Goal: Find contact information

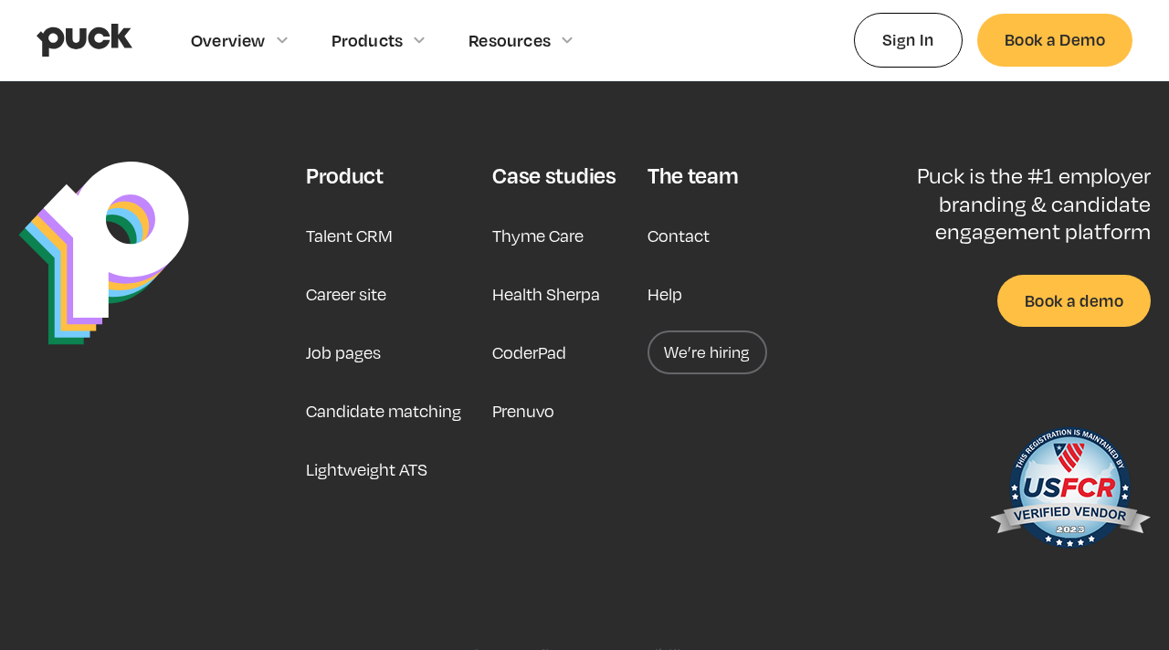
scroll to position [4693, 0]
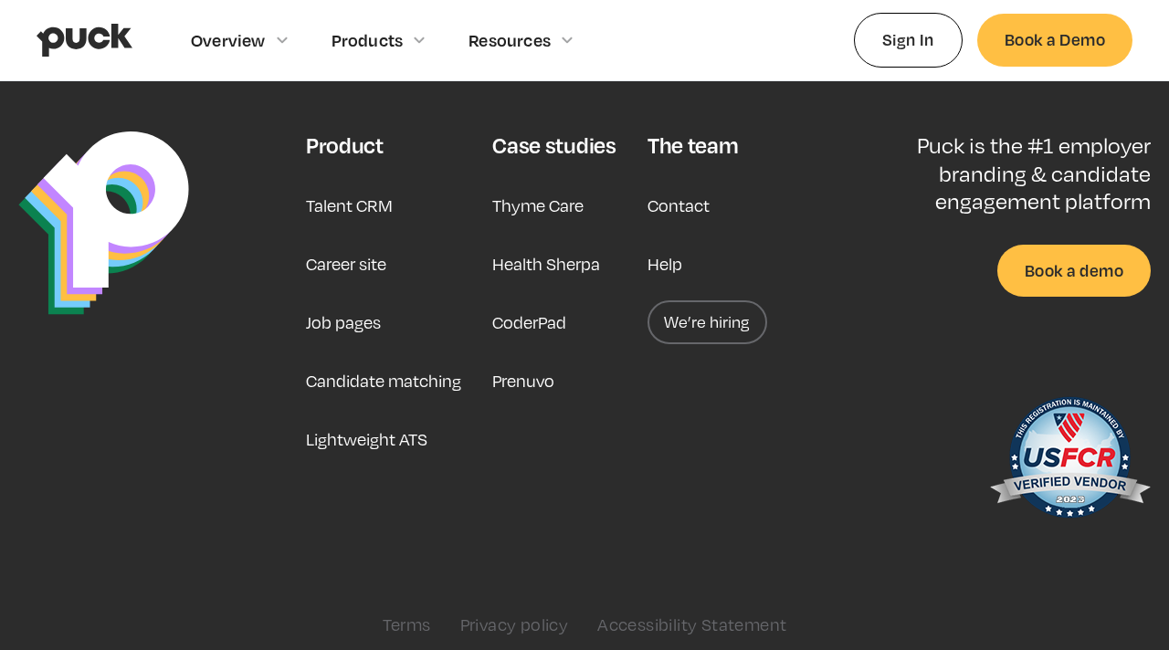
click at [695, 194] on link "Contact" at bounding box center [678, 205] width 62 height 44
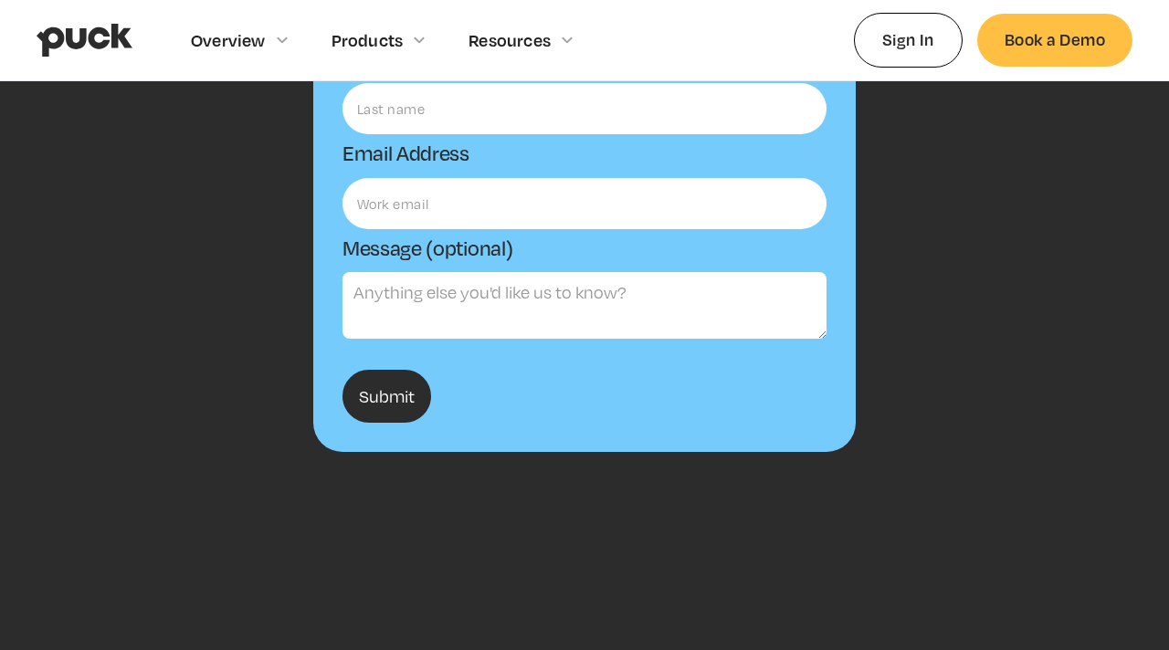
scroll to position [893, 0]
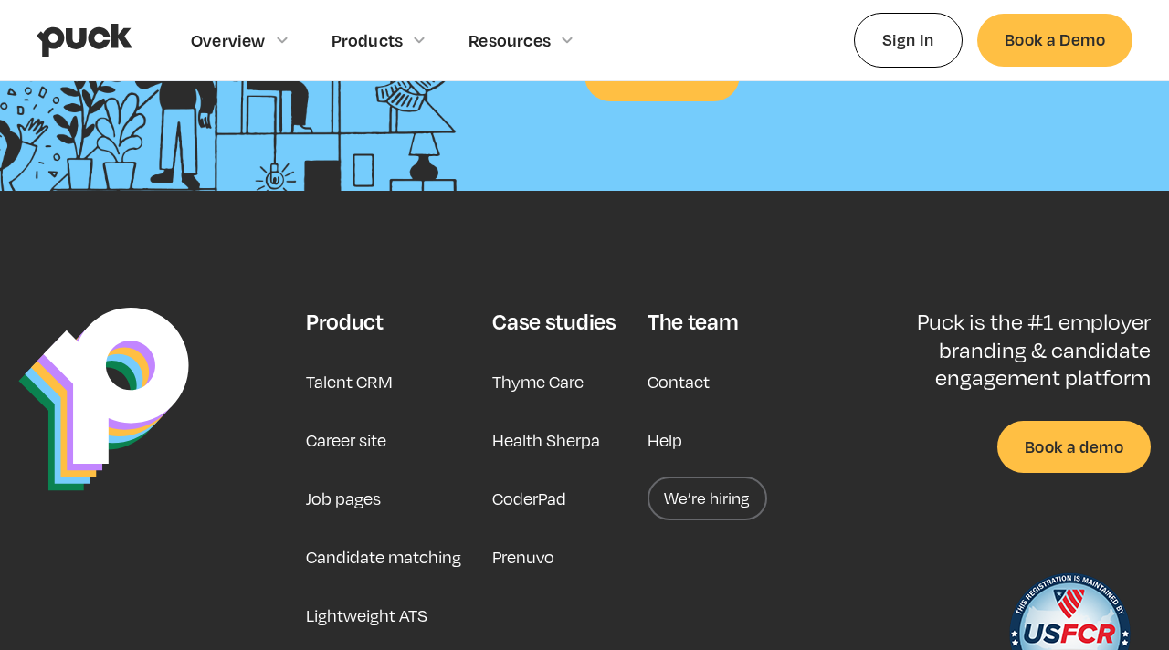
scroll to position [4693, 0]
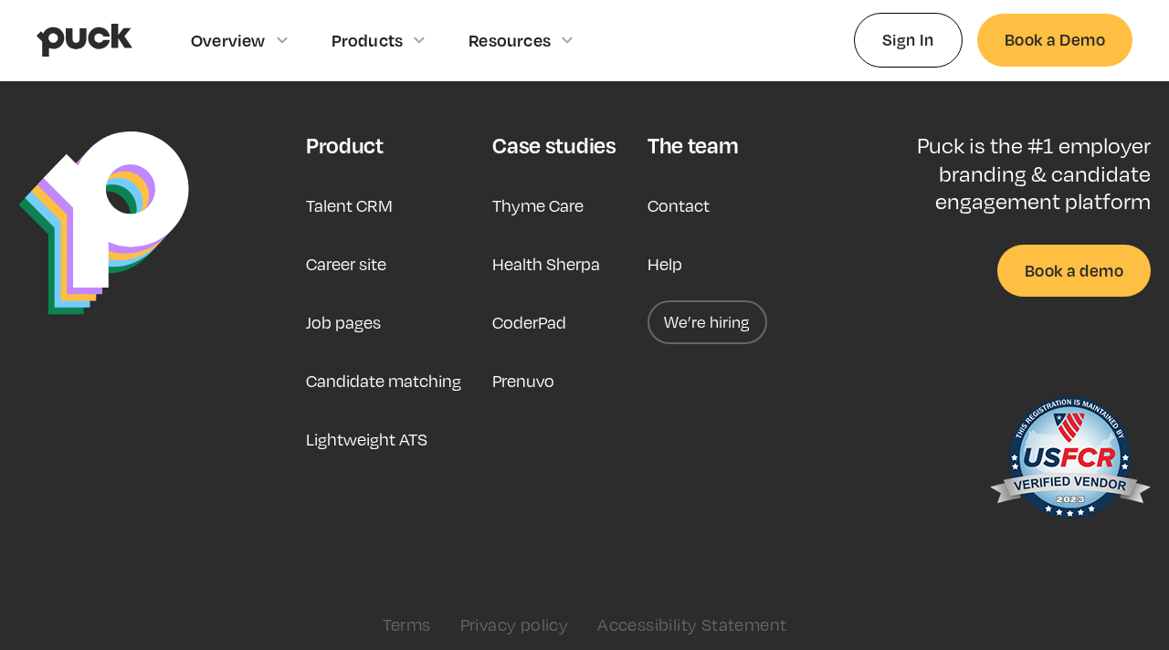
click at [696, 131] on div "The team" at bounding box center [692, 144] width 90 height 27
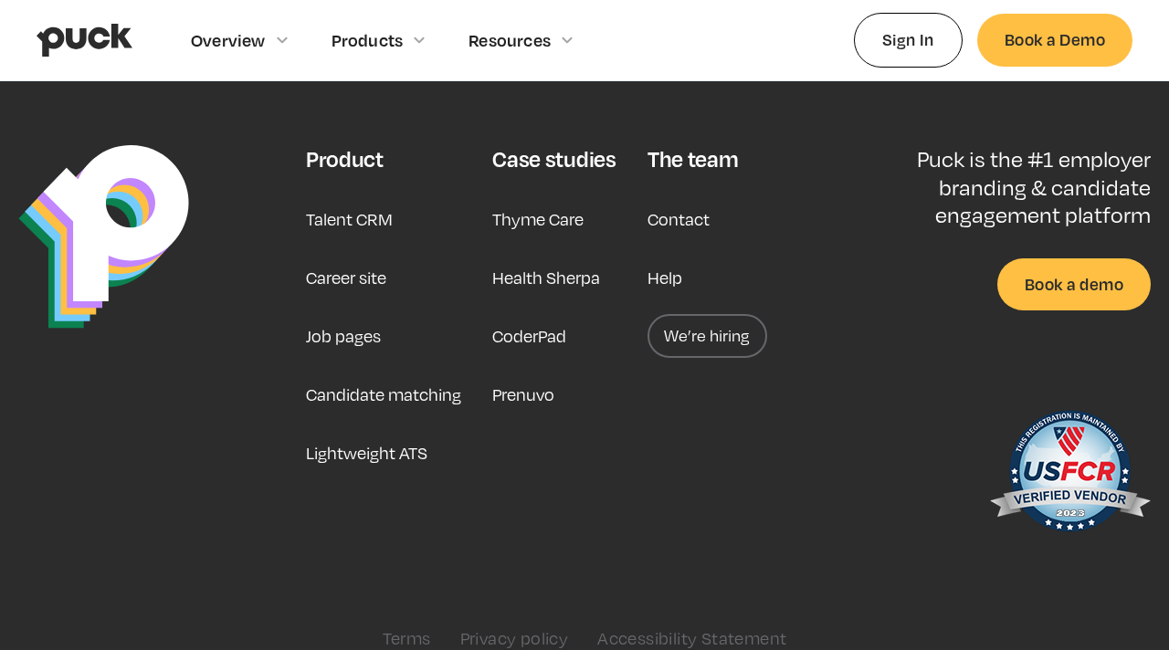
scroll to position [4678, 0]
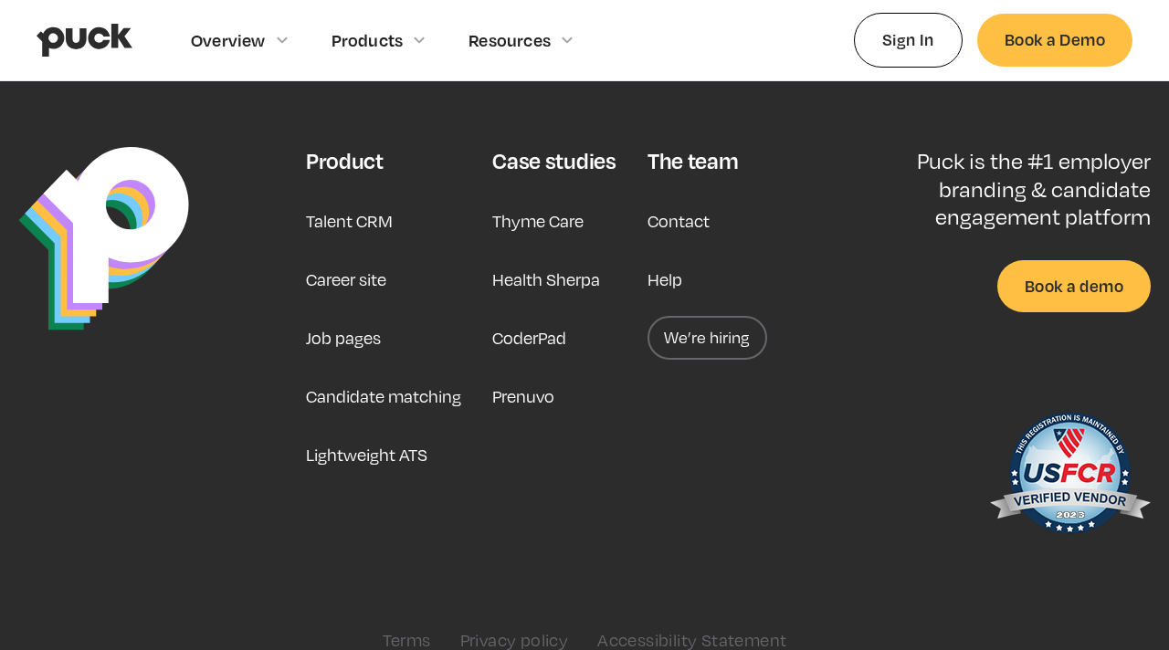
click at [696, 208] on link "Contact" at bounding box center [678, 221] width 62 height 44
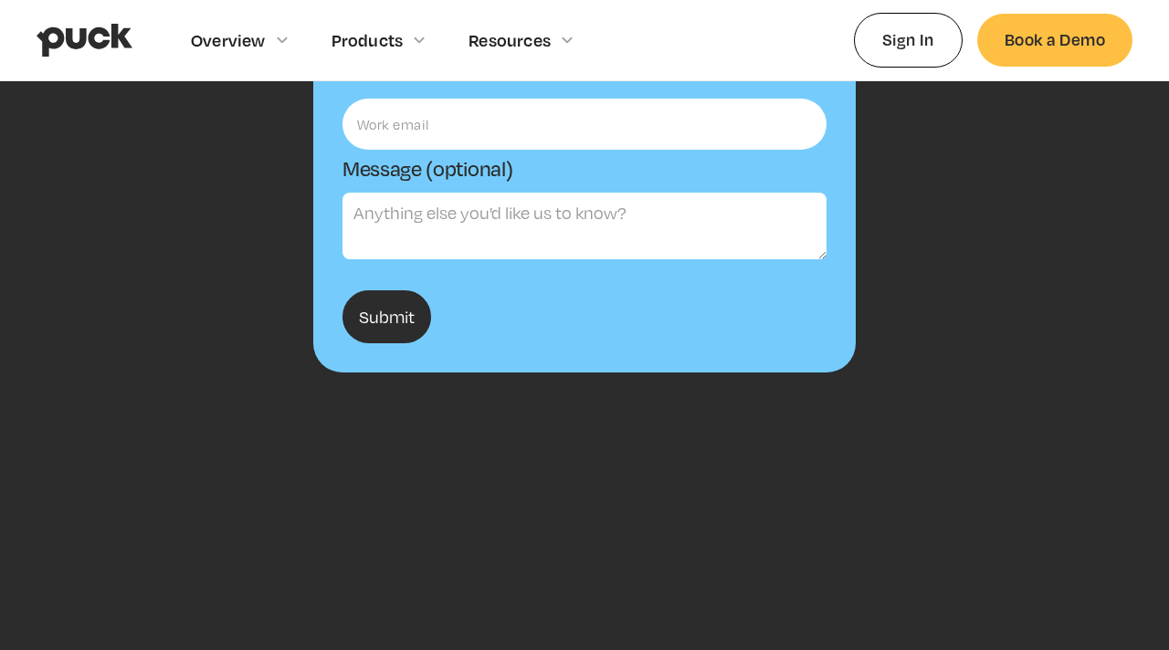
scroll to position [893, 0]
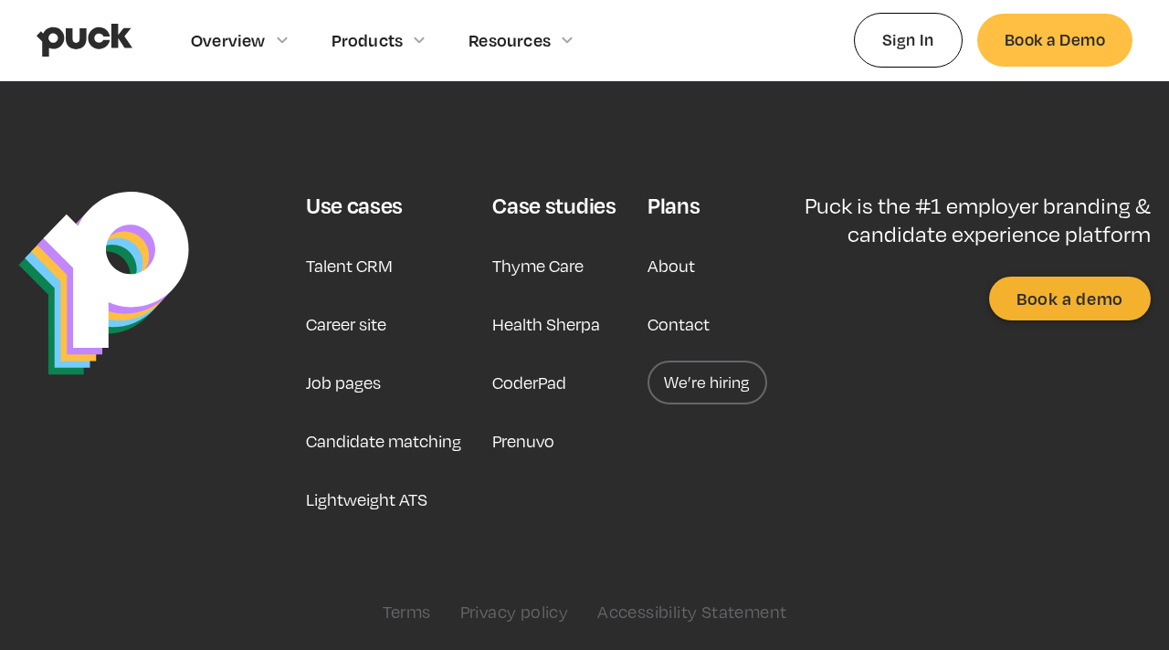
click at [668, 258] on link "About" at bounding box center [670, 266] width 47 height 44
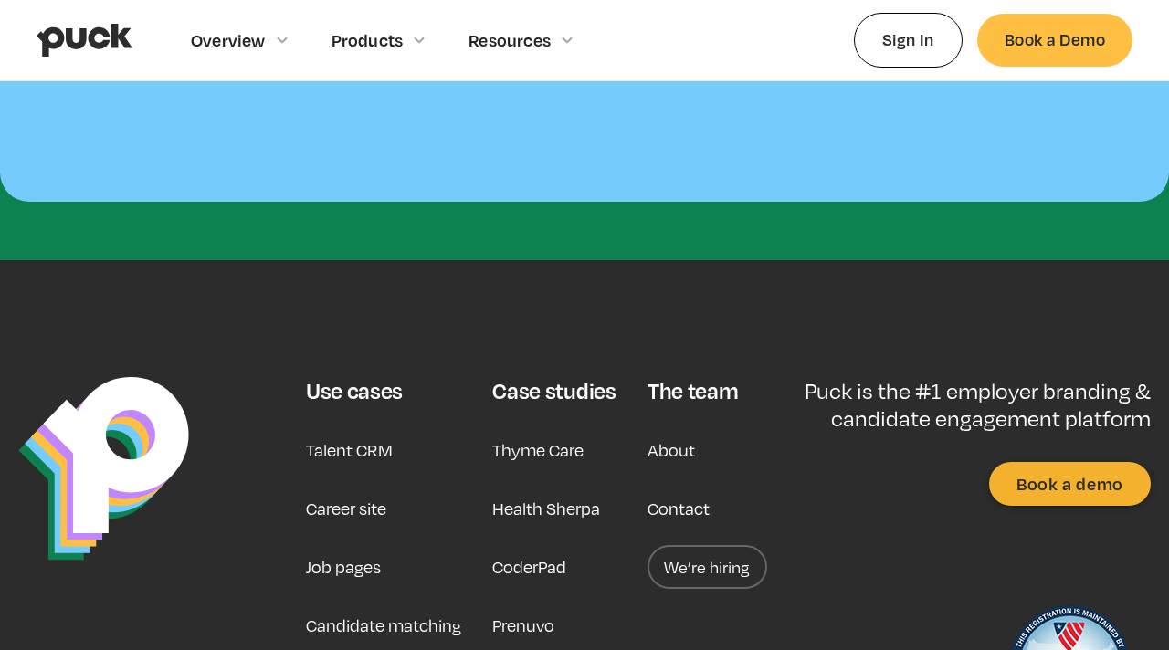
scroll to position [1668, 0]
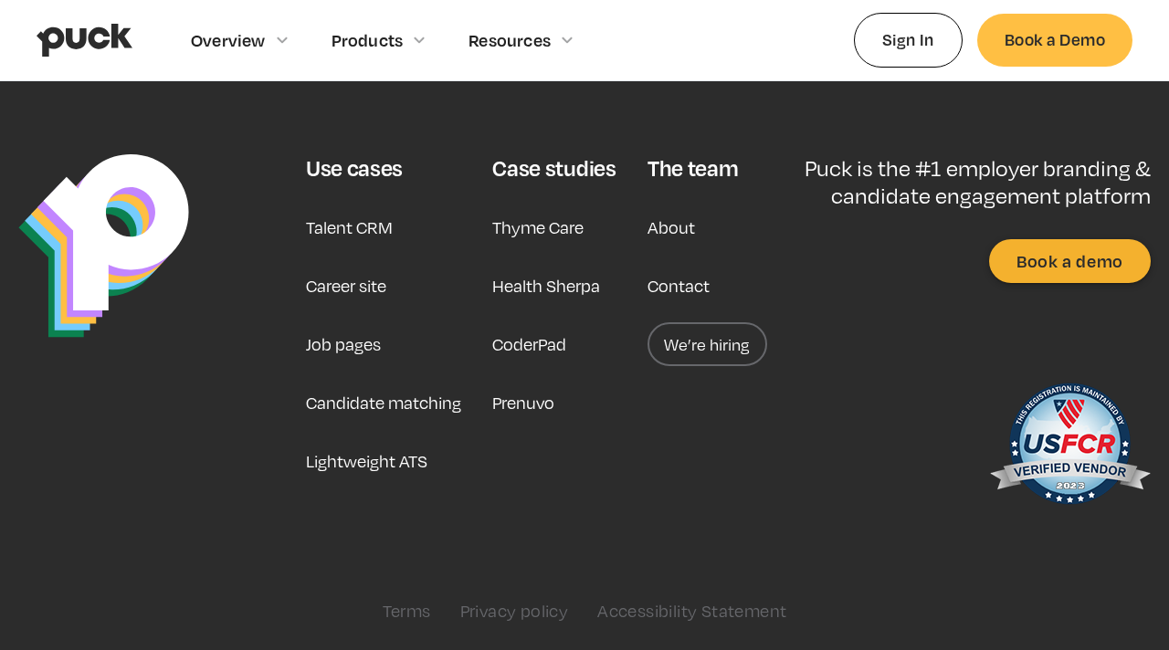
click at [663, 227] on link "About" at bounding box center [670, 227] width 47 height 44
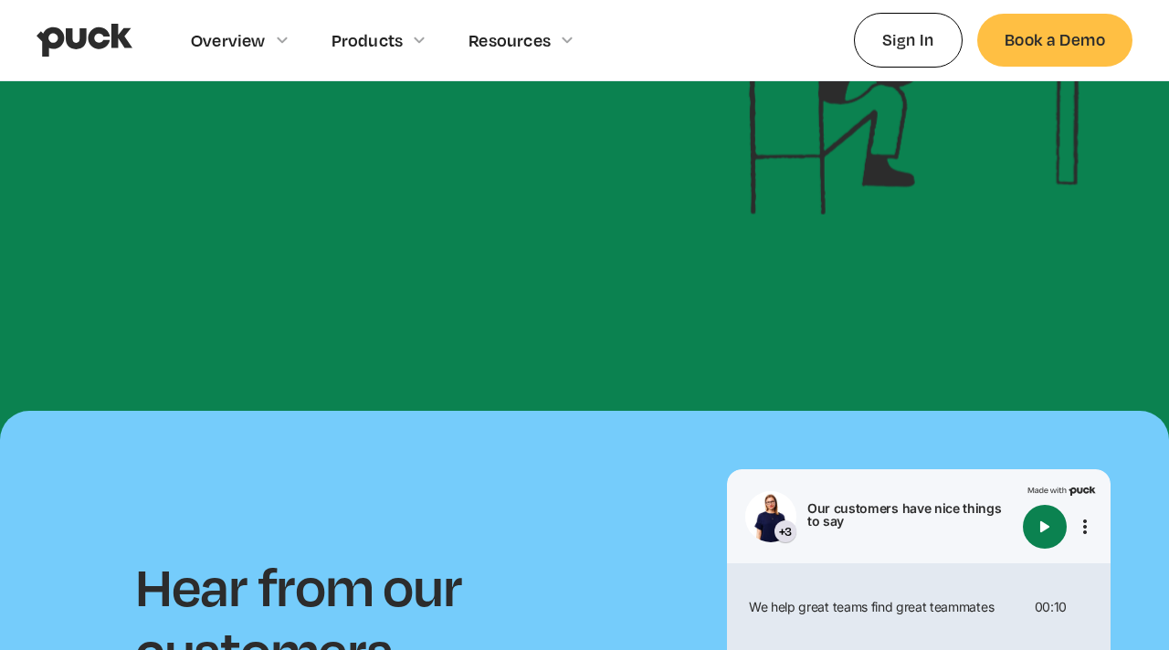
scroll to position [451, 0]
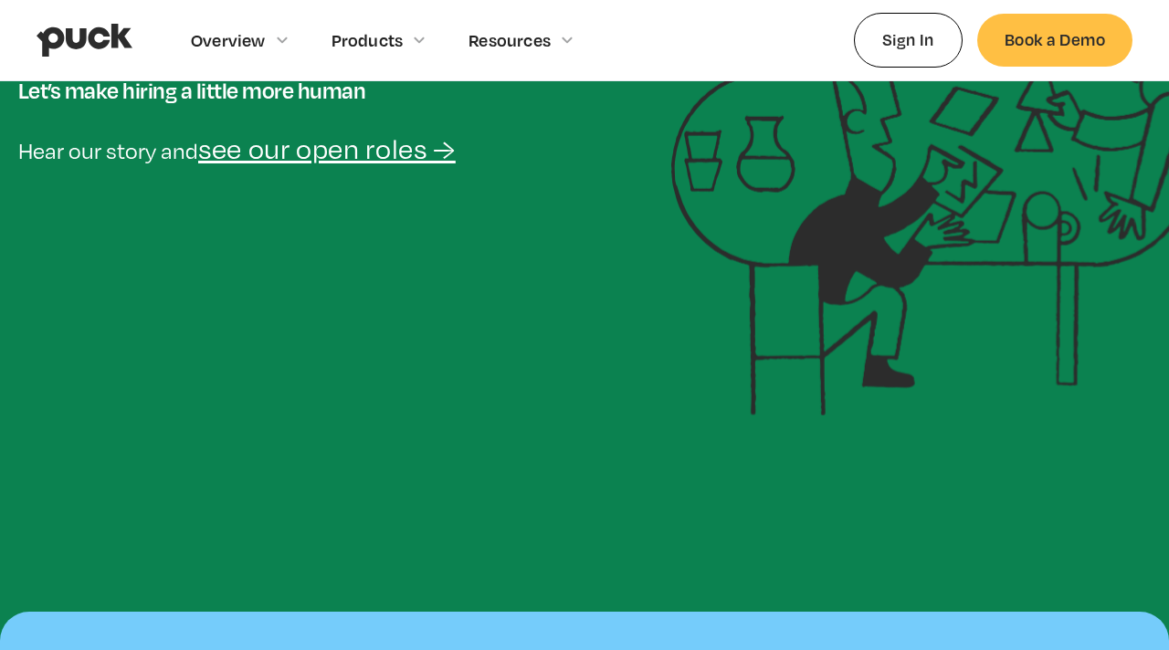
click at [397, 172] on div "Let’s make hiring a little more human Hear our story and see our open roles →" at bounding box center [584, 121] width 1169 height 589
click at [411, 150] on link "see our open roles →" at bounding box center [326, 148] width 257 height 33
